Goal: Task Accomplishment & Management: Manage account settings

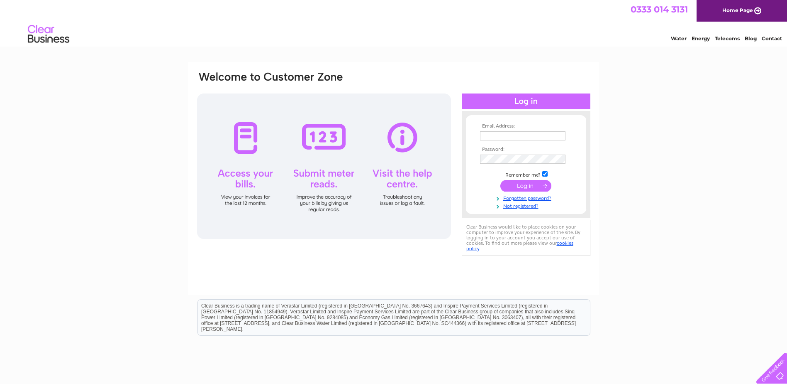
type input "[EMAIL_ADDRESS][DOMAIN_NAME]"
click at [524, 191] on input "submit" at bounding box center [526, 186] width 51 height 12
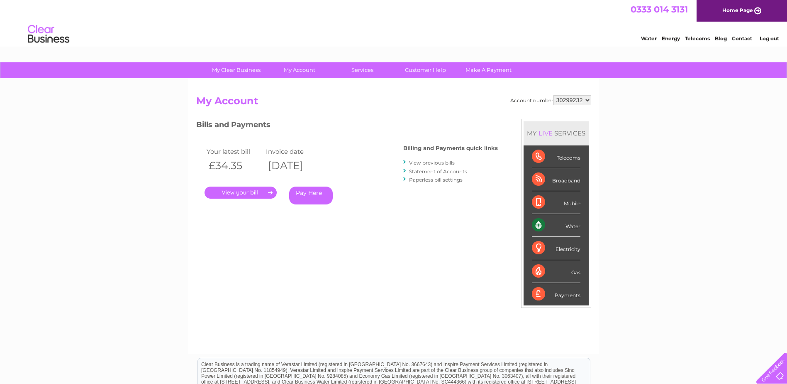
click at [239, 188] on link "." at bounding box center [241, 192] width 72 height 12
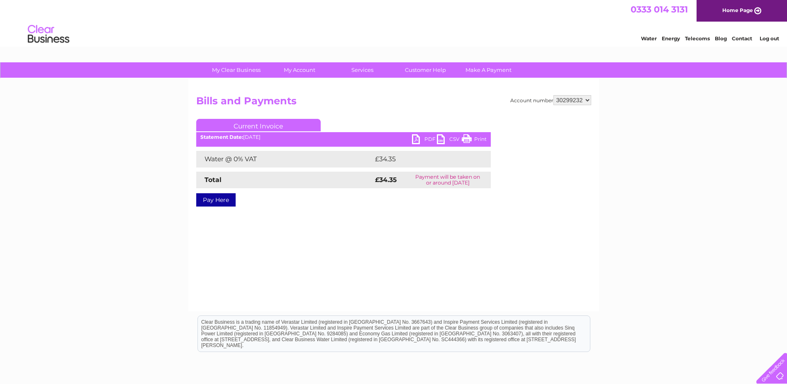
click at [427, 138] on link "PDF" at bounding box center [424, 140] width 25 height 12
